Goal: Answer question/provide support: Answer question/provide support

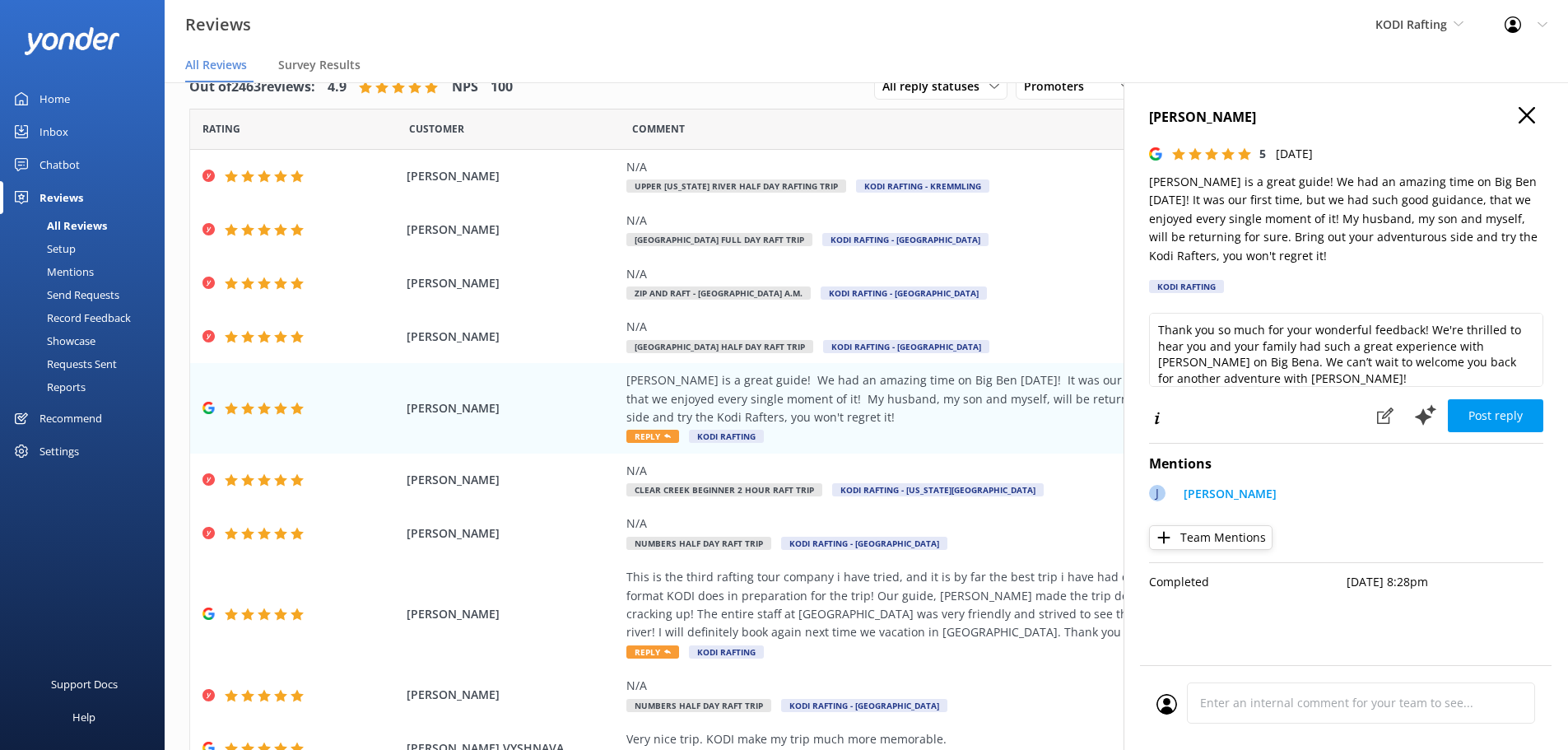
scroll to position [113, 0]
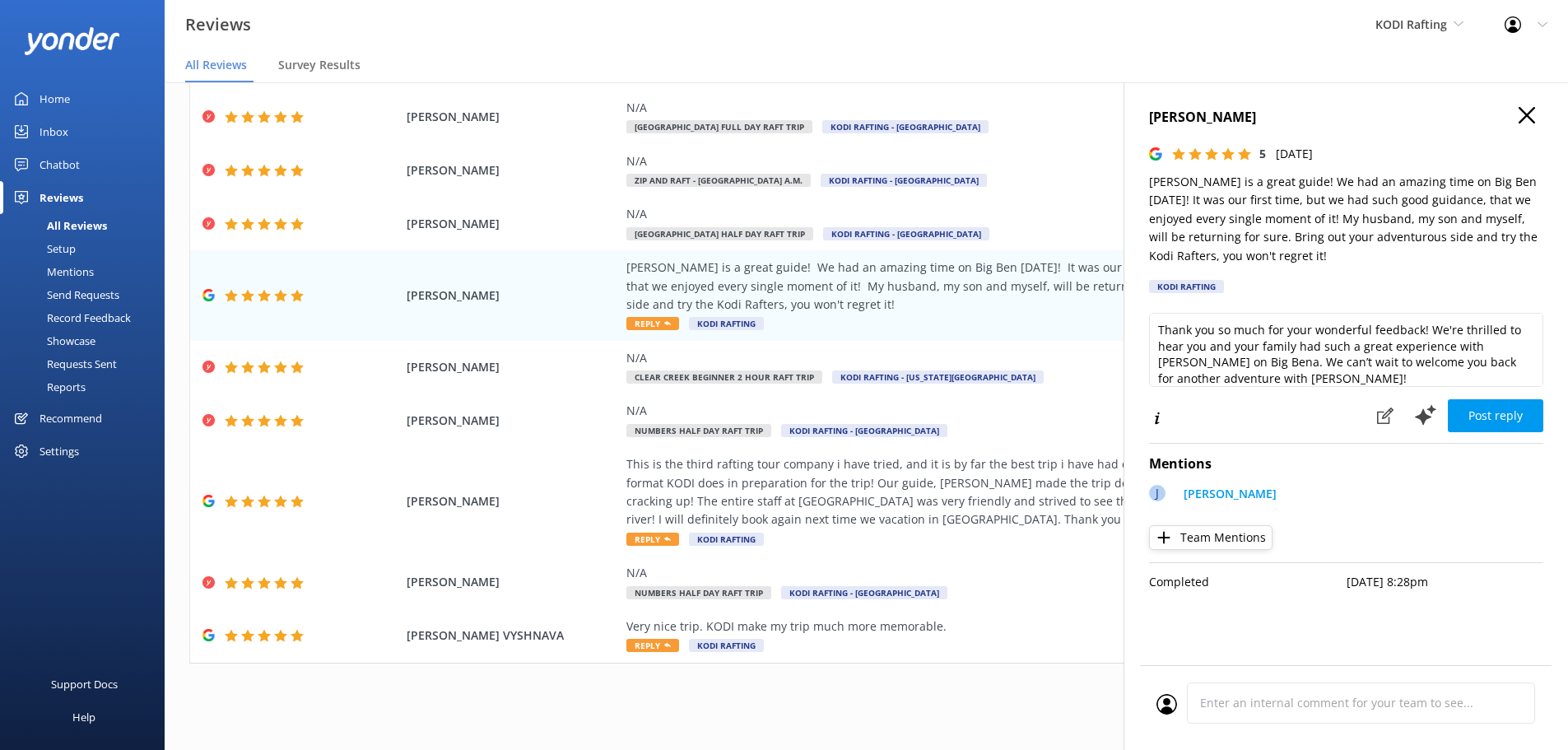
click at [78, 159] on div "Chatbot" at bounding box center [60, 165] width 41 height 33
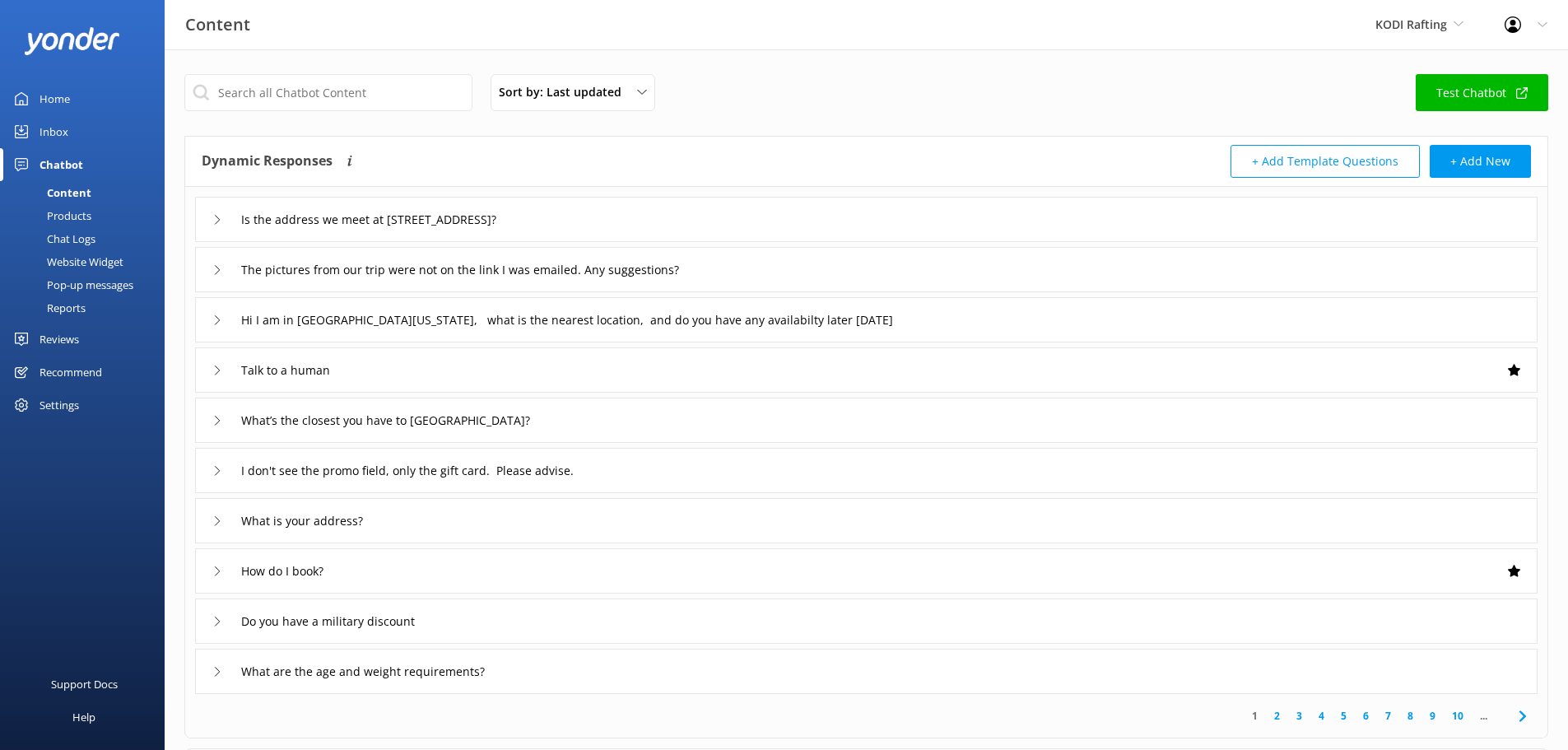
click at [76, 127] on link "Inbox" at bounding box center [82, 131] width 165 height 33
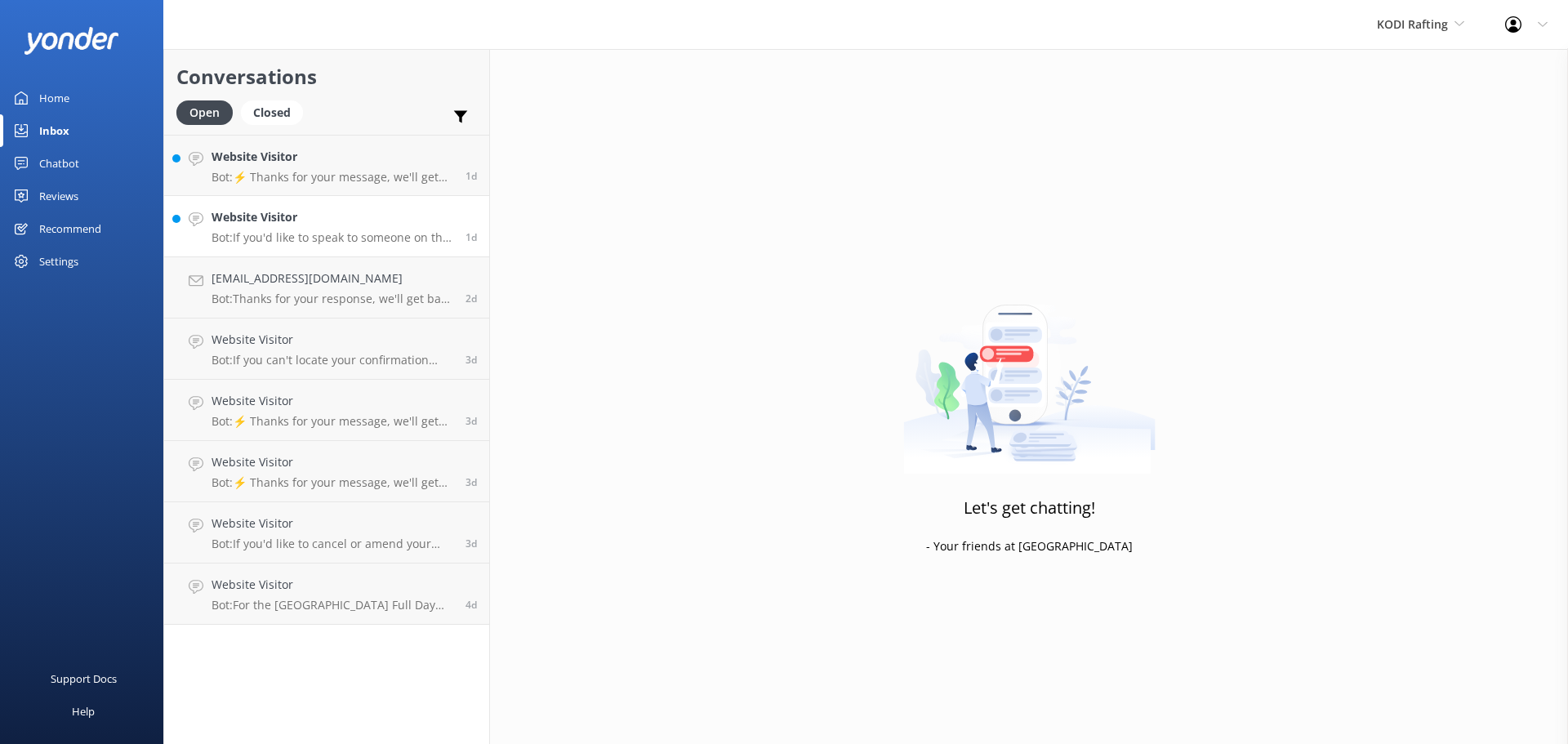
click at [371, 232] on p "Bot: If you'd like to speak to someone on the KODI Rafting team, please give us…" at bounding box center [332, 238] width 241 height 14
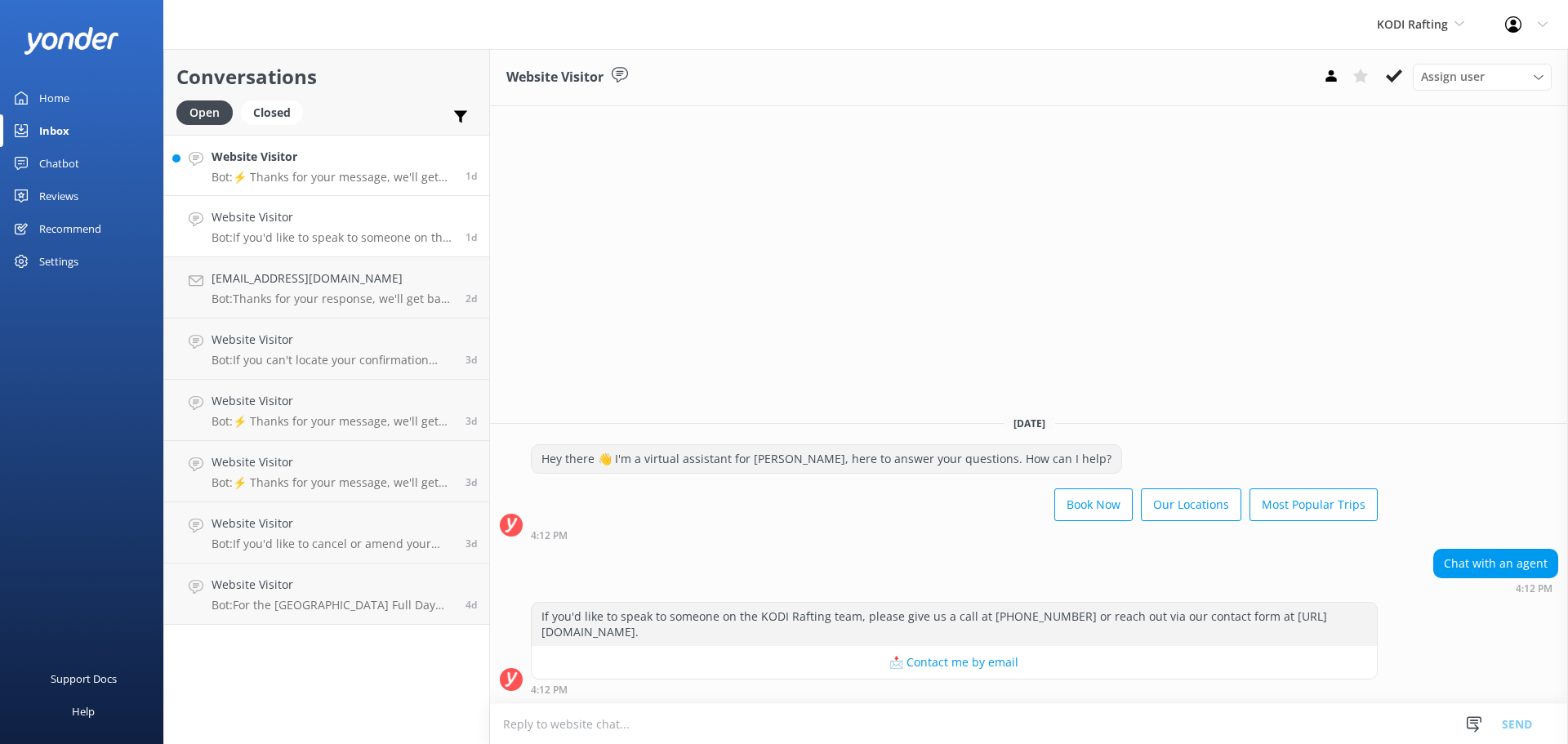
click at [302, 157] on h4 "Website Visitor" at bounding box center [332, 157] width 241 height 18
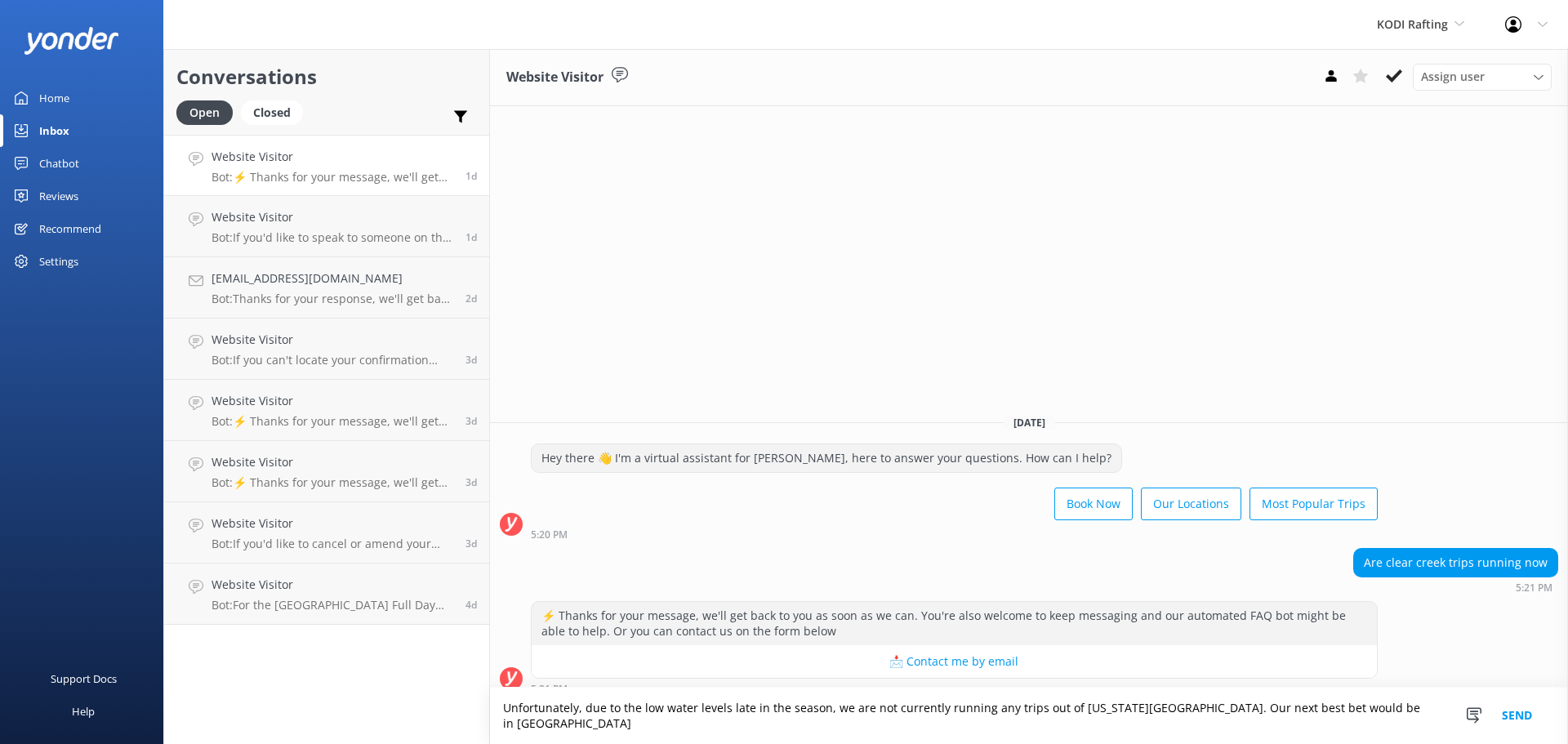
click at [1069, 725] on textarea "Unfortunately, due to the low water levels late in the season, we are not curre…" at bounding box center [1029, 715] width 1078 height 57
click at [1107, 728] on textarea "Unfortunately, due to the low water levels late in the season, we are not curre…" at bounding box center [1029, 715] width 1078 height 57
click at [1382, 714] on textarea "Unfortunately, due to the low water levels late in the season, we are not curre…" at bounding box center [1029, 715] width 1078 height 57
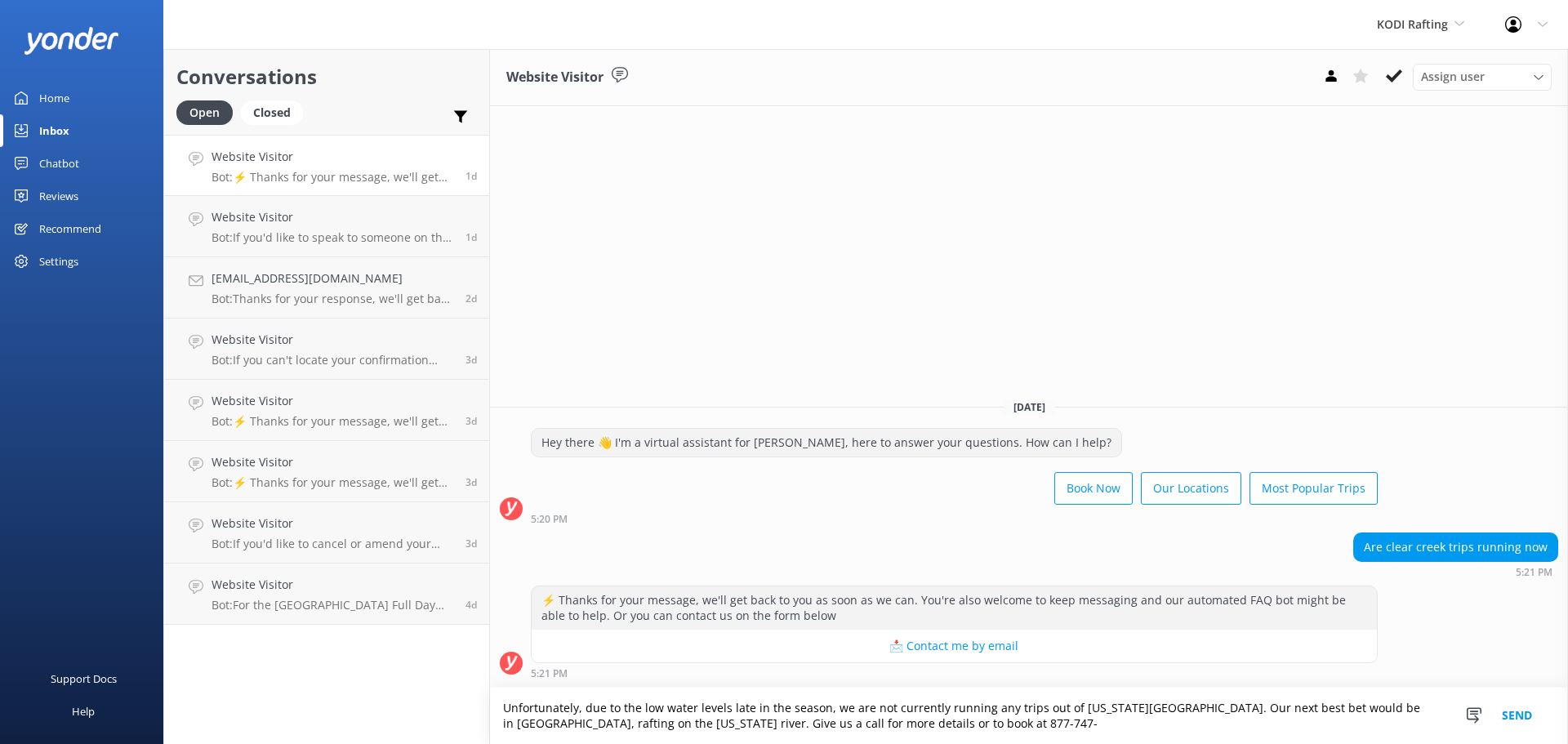
type textarea "Unfortunately, due to the low water levels late in the season, we are not curre…"
